Goal: Transaction & Acquisition: Purchase product/service

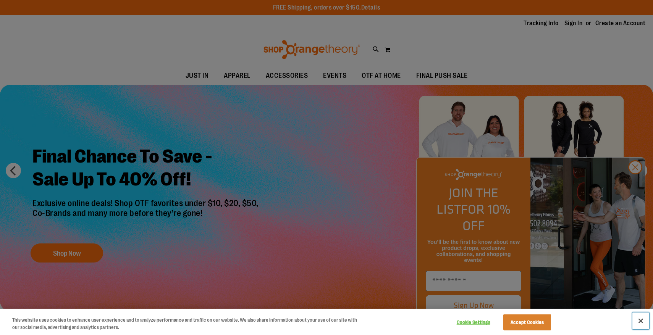
click at [641, 319] on button "Close" at bounding box center [640, 321] width 17 height 17
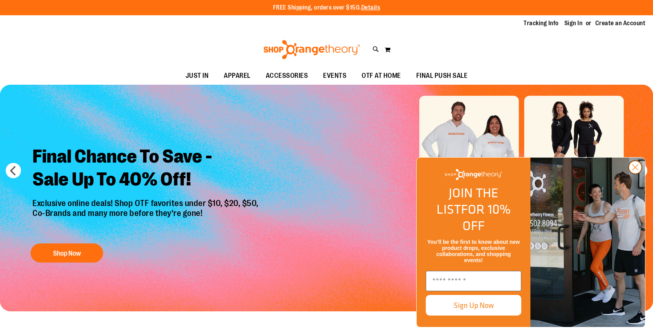
click at [633, 174] on circle "Close dialog" at bounding box center [635, 167] width 13 height 13
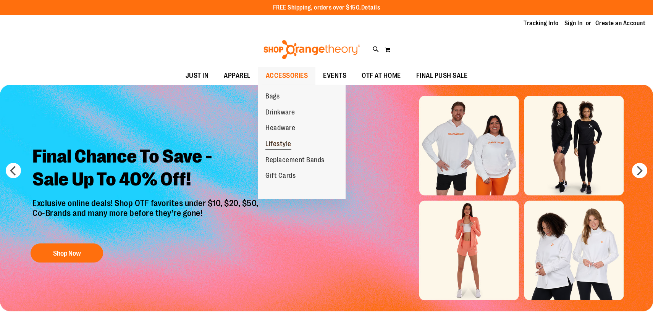
click at [285, 139] on link "Lifestyle" at bounding box center [278, 144] width 41 height 16
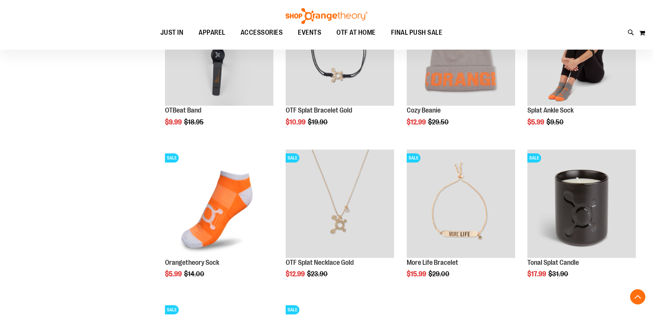
scroll to position [464, 0]
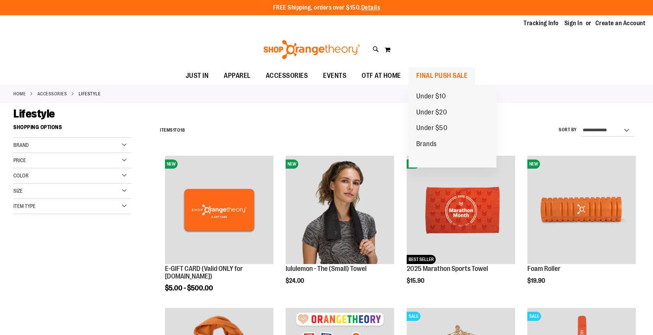
click at [429, 75] on span "FINAL PUSH SALE" at bounding box center [442, 75] width 52 height 17
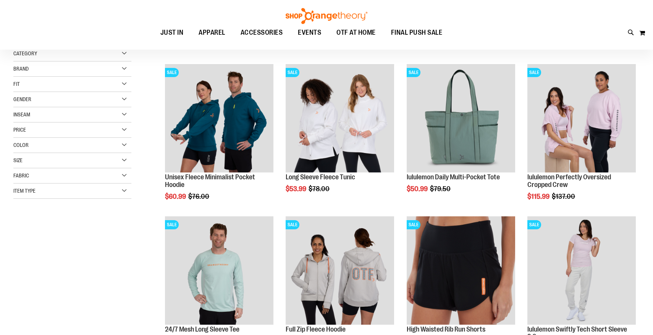
scroll to position [100, 0]
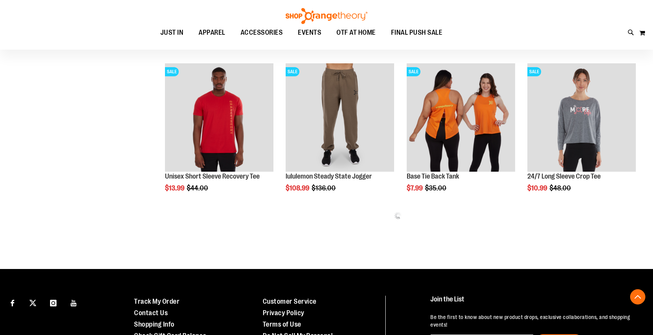
scroll to position [916, 0]
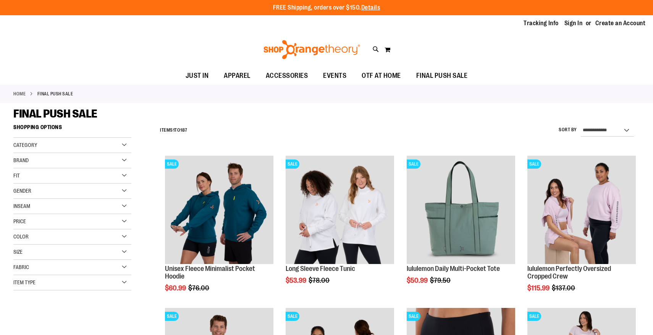
click at [441, 39] on div "Toggle Nav Search Popular Suggestions Advanced Search" at bounding box center [326, 49] width 653 height 35
click at [340, 79] on span "EVENTS" at bounding box center [334, 75] width 23 height 17
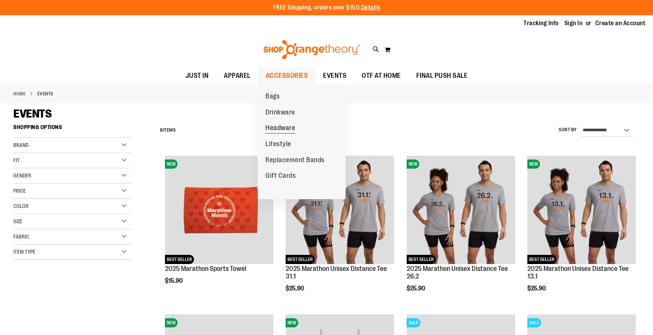
click at [289, 129] on span "Headware" at bounding box center [280, 129] width 30 height 10
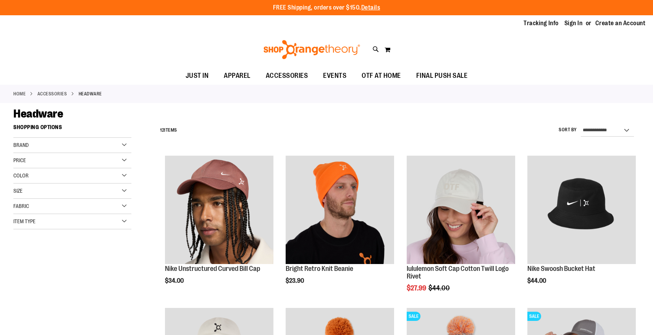
click at [371, 50] on div "Toggle Nav Search Popular Suggestions Advanced Search" at bounding box center [326, 49] width 653 height 35
click at [374, 48] on icon at bounding box center [375, 49] width 6 height 9
click at [355, 42] on input "Search" at bounding box center [326, 43] width 517 height 25
type input "*****"
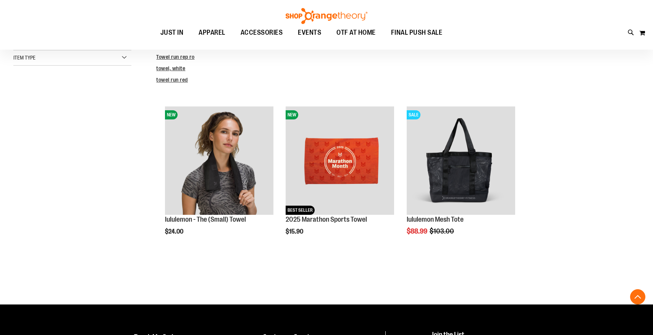
scroll to position [177, 0]
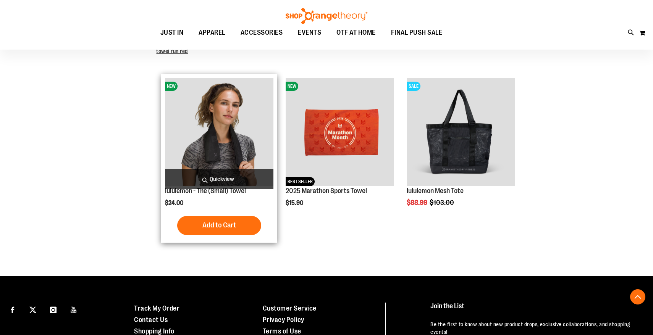
click at [239, 133] on img "product" at bounding box center [219, 132] width 108 height 108
